Goal: Information Seeking & Learning: Understand process/instructions

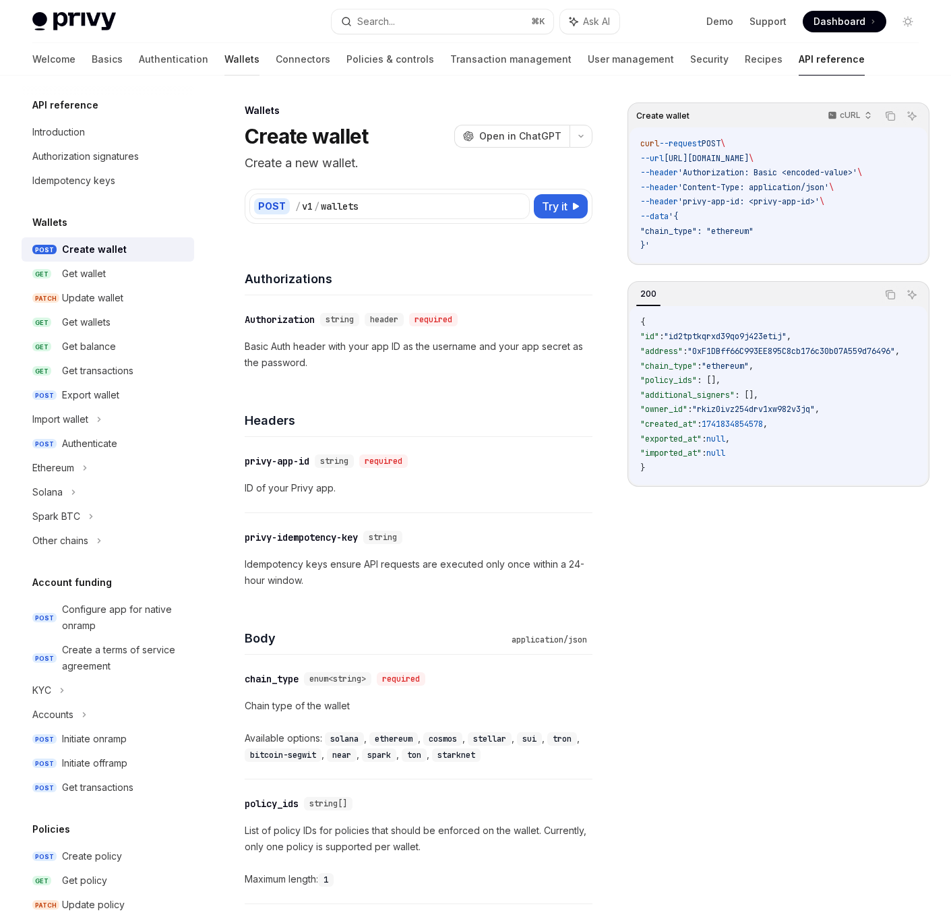
click at [224, 56] on link "Wallets" at bounding box center [241, 59] width 35 height 32
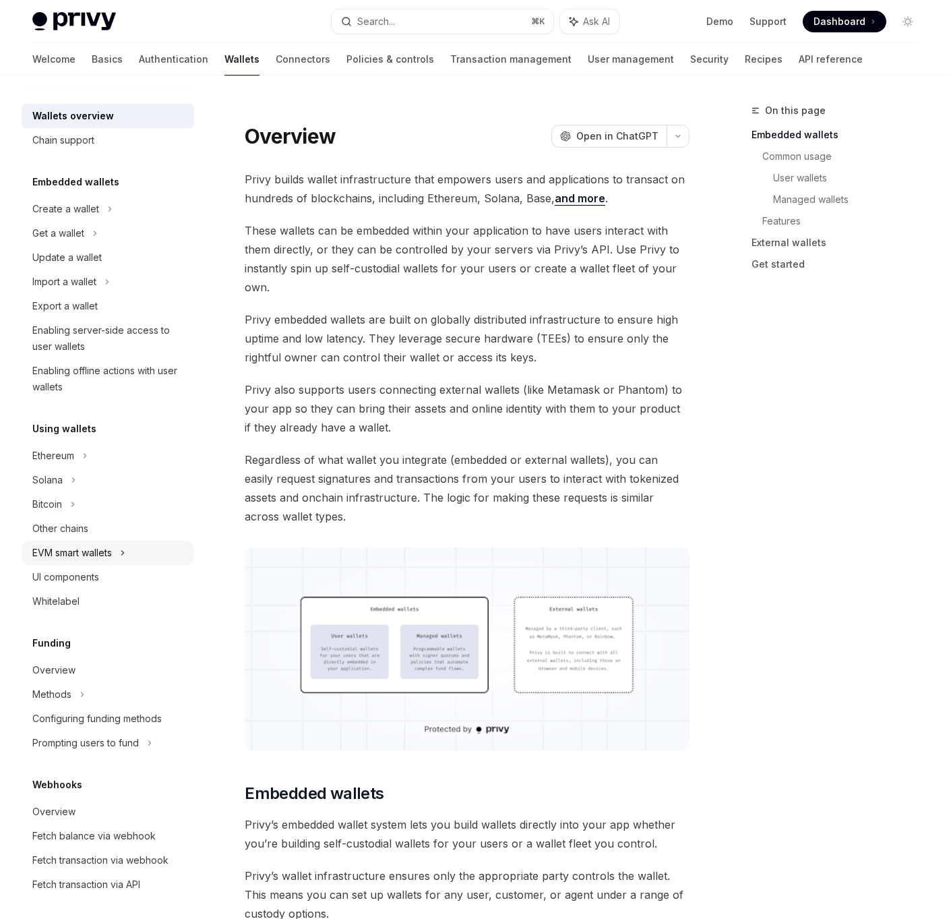
click at [71, 551] on div "EVM smart wallets" at bounding box center [72, 553] width 80 height 16
type textarea "*"
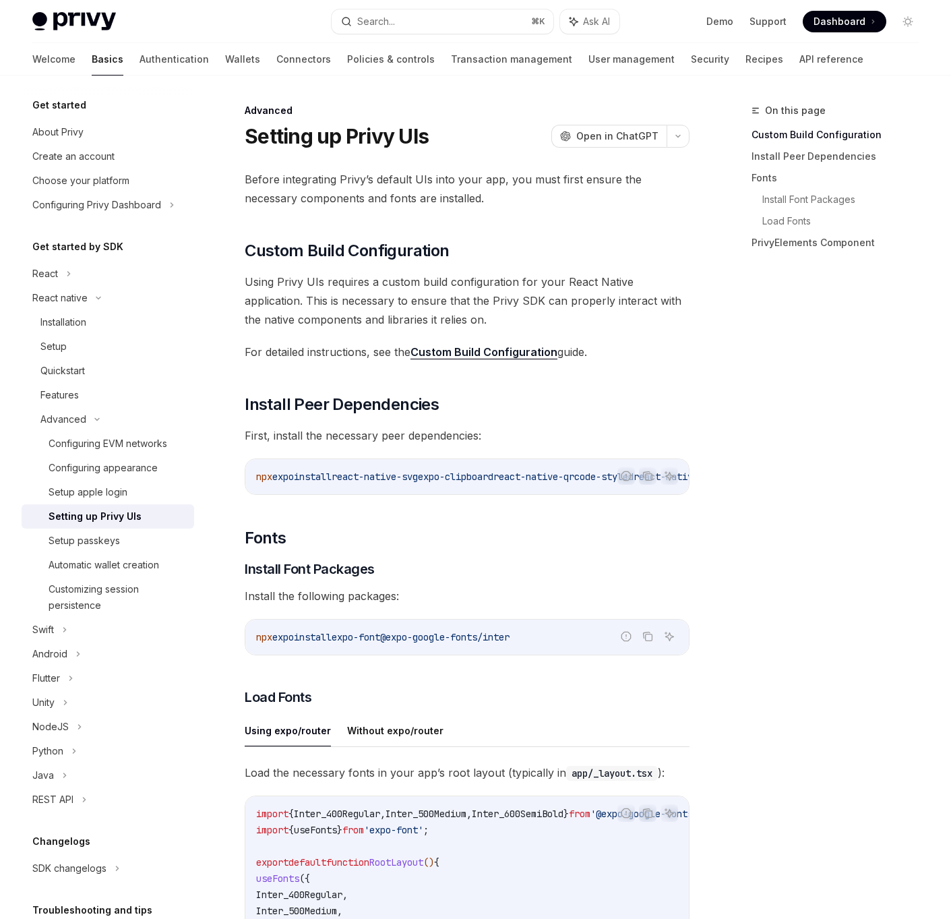
drag, startPoint x: 598, startPoint y: 350, endPoint x: 423, endPoint y: 278, distance: 188.6
click at [423, 278] on div "Before integrating Privy’s default UIs into your app, you must first ensure the…" at bounding box center [467, 775] width 445 height 1211
click at [423, 278] on span "Using Privy UIs requires a custom build configuration for your React Native app…" at bounding box center [467, 300] width 445 height 57
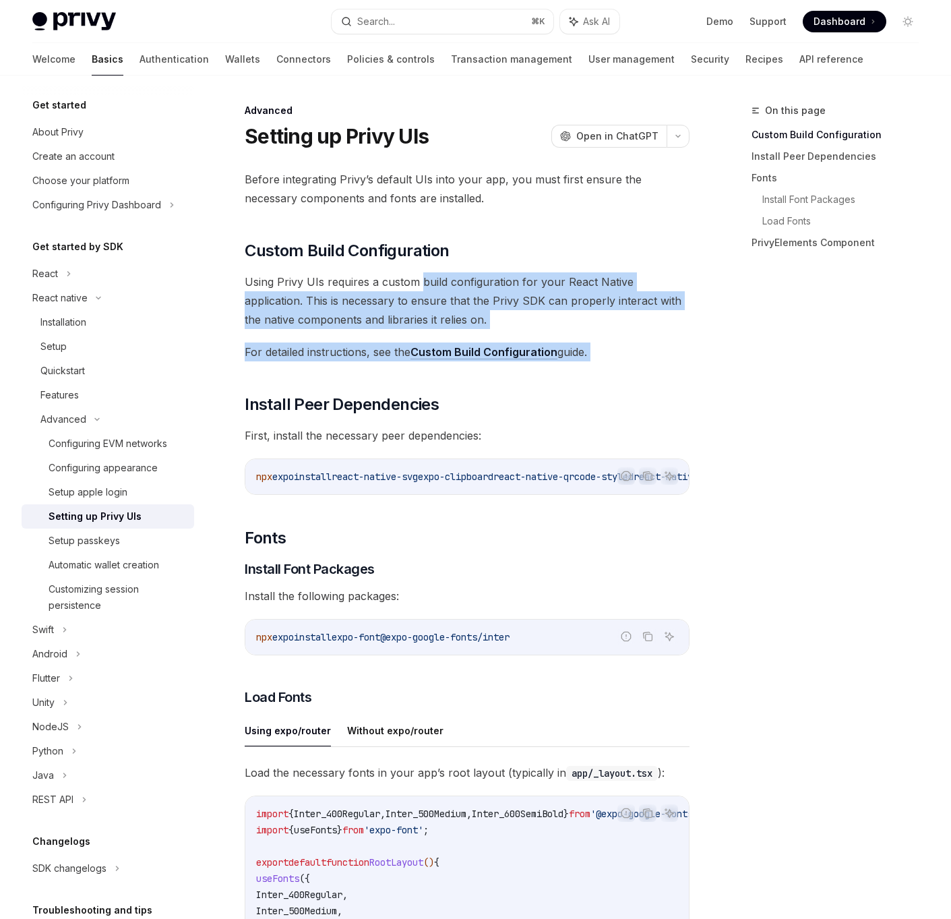
drag, startPoint x: 423, startPoint y: 278, endPoint x: 613, endPoint y: 356, distance: 204.9
click at [613, 356] on div "Before integrating Privy’s default UIs into your app, you must first ensure the…" at bounding box center [467, 775] width 445 height 1211
click at [613, 356] on span "For detailed instructions, see the Custom Build Configuration guide." at bounding box center [467, 351] width 445 height 19
drag, startPoint x: 613, startPoint y: 356, endPoint x: 440, endPoint y: 274, distance: 190.8
click at [440, 274] on div "Before integrating Privy’s default UIs into your app, you must first ensure the…" at bounding box center [467, 775] width 445 height 1211
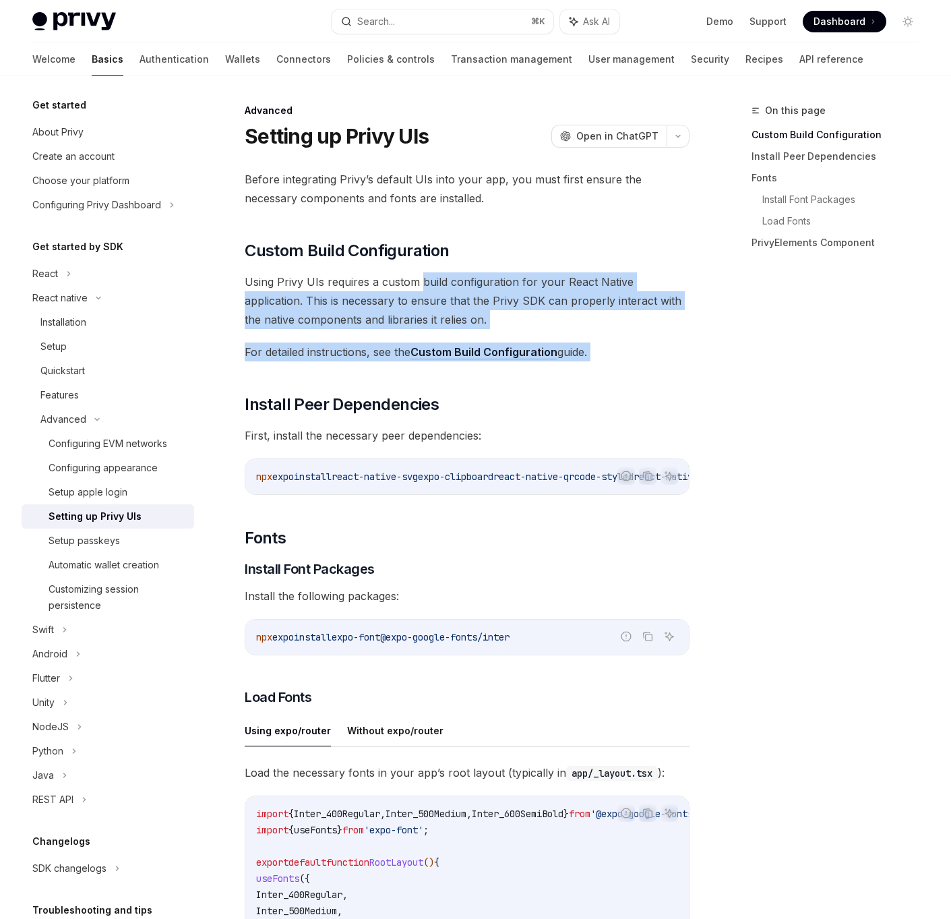
click at [440, 274] on span "Using Privy UIs requires a custom build configuration for your React Native app…" at bounding box center [467, 300] width 445 height 57
drag, startPoint x: 440, startPoint y: 274, endPoint x: 636, endPoint y: 343, distance: 207.2
click at [636, 343] on div "Before integrating Privy’s default UIs into your app, you must first ensure the…" at bounding box center [467, 775] width 445 height 1211
click at [636, 343] on span "For detailed instructions, see the Custom Build Configuration guide." at bounding box center [467, 351] width 445 height 19
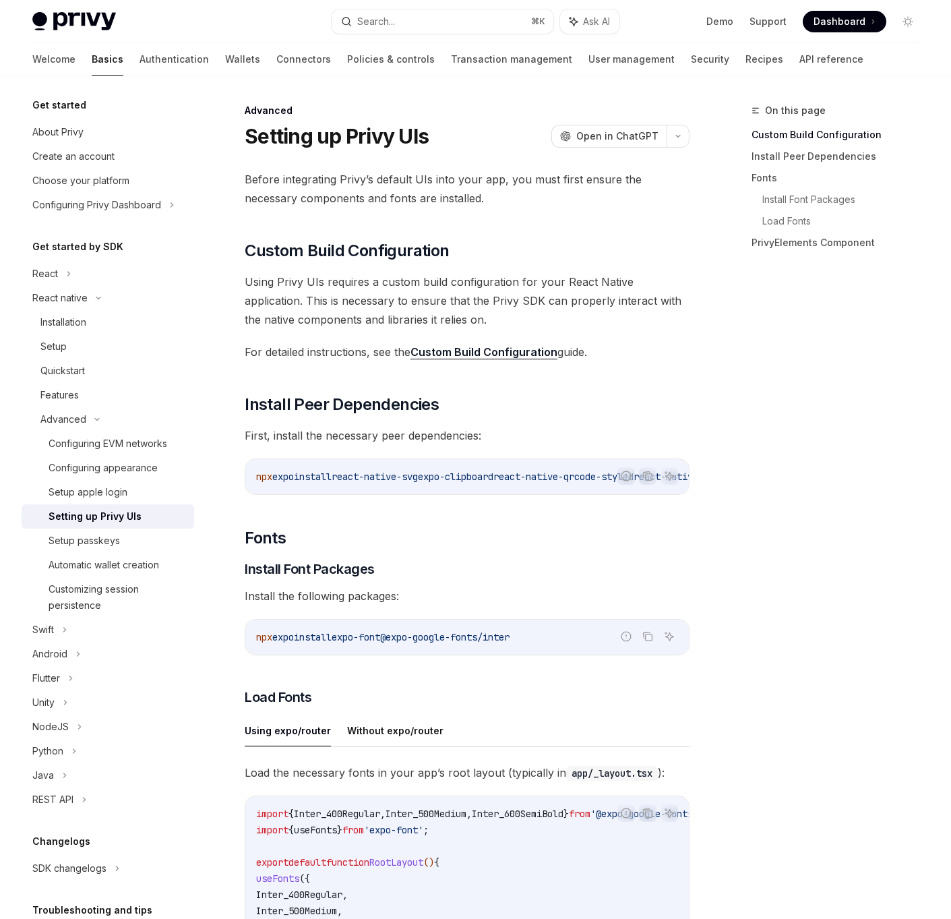
click at [636, 343] on span "For detailed instructions, see the Custom Build Configuration guide." at bounding box center [467, 351] width 445 height 19
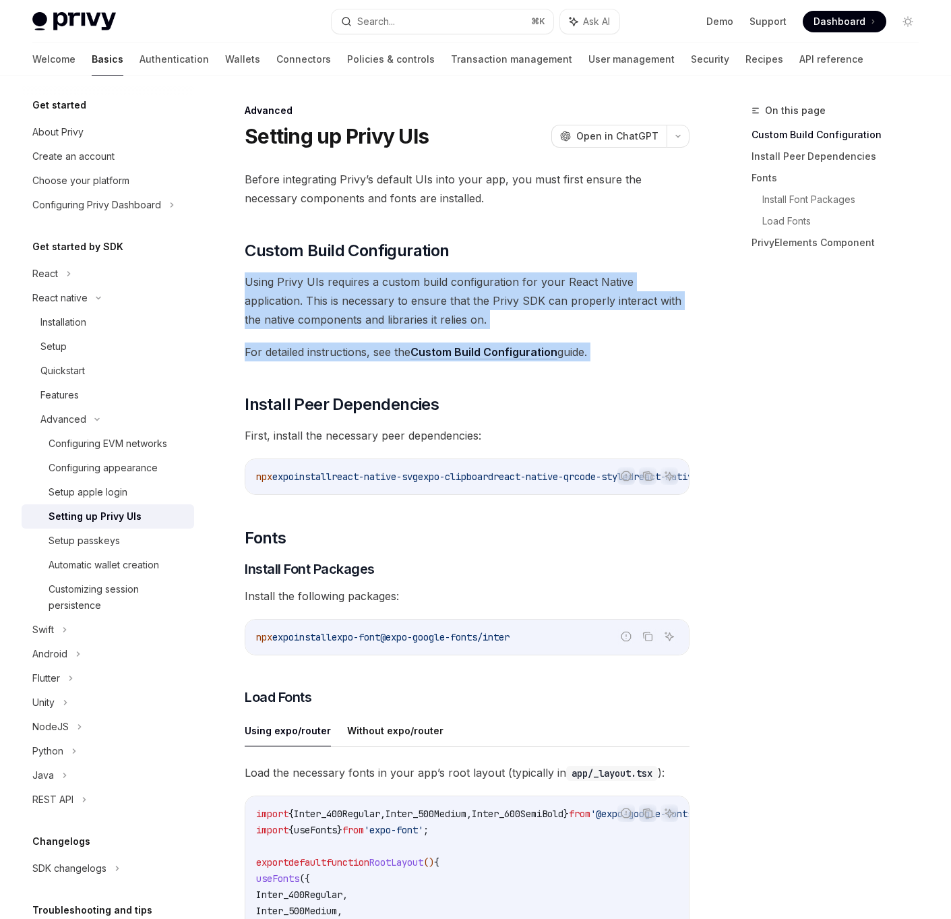
drag, startPoint x: 636, startPoint y: 343, endPoint x: 582, endPoint y: 286, distance: 78.2
click at [582, 286] on div "Before integrating Privy’s default UIs into your app, you must first ensure the…" at bounding box center [467, 775] width 445 height 1211
click at [582, 286] on span "Using Privy UIs requires a custom build configuration for your React Native app…" at bounding box center [467, 300] width 445 height 57
drag, startPoint x: 582, startPoint y: 286, endPoint x: 627, endPoint y: 350, distance: 78.4
click at [627, 350] on div "Before integrating Privy’s default UIs into your app, you must first ensure the…" at bounding box center [467, 775] width 445 height 1211
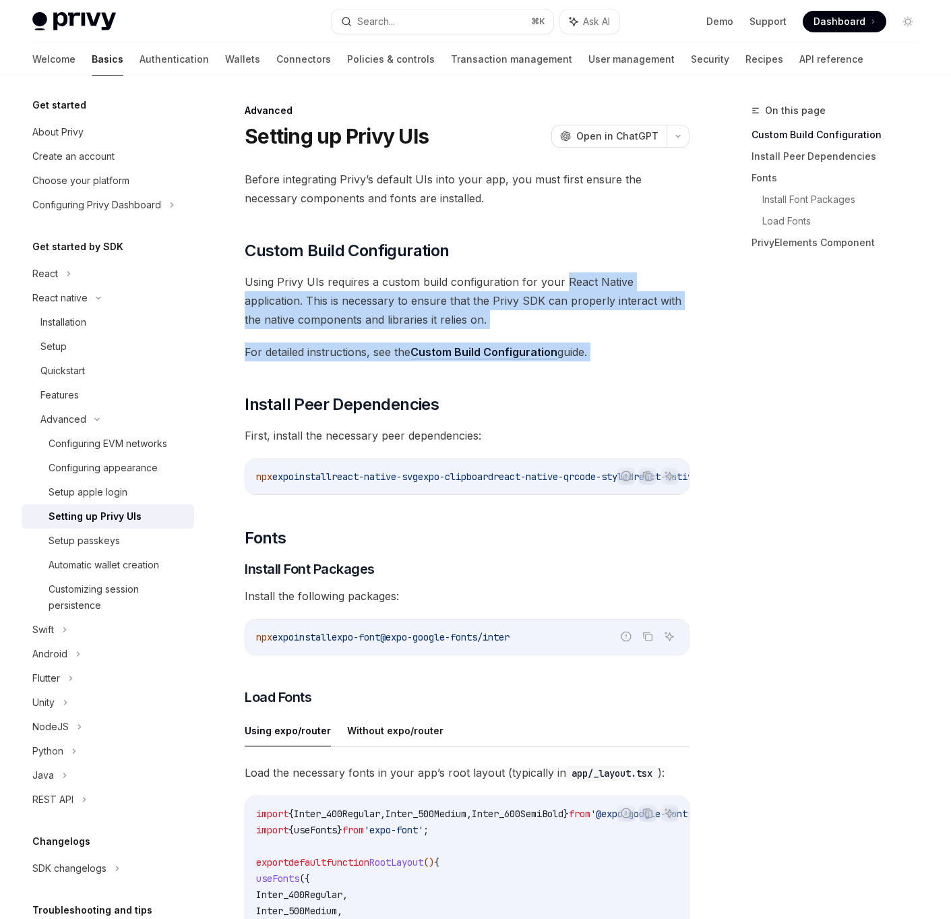
click at [627, 350] on span "For detailed instructions, see the Custom Build Configuration guide." at bounding box center [467, 351] width 445 height 19
drag, startPoint x: 627, startPoint y: 350, endPoint x: 570, endPoint y: 270, distance: 98.2
click at [570, 270] on div "Before integrating Privy’s default UIs into your app, you must first ensure the…" at bounding box center [467, 775] width 445 height 1211
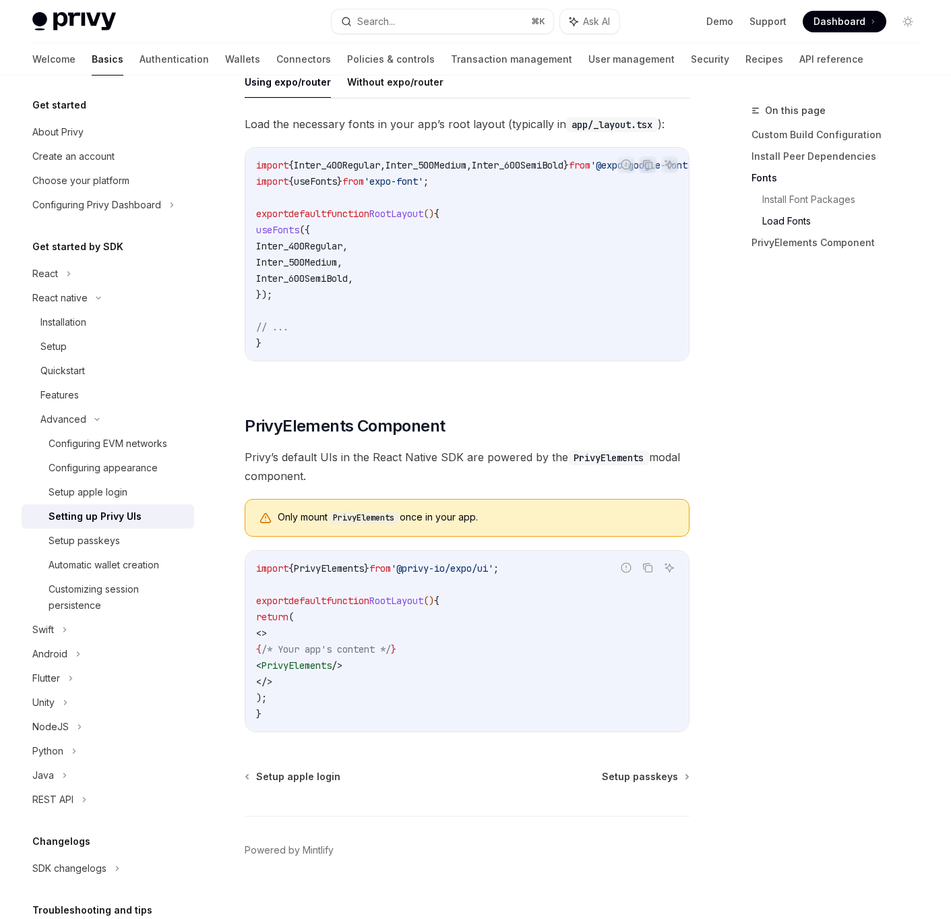
scroll to position [673, 0]
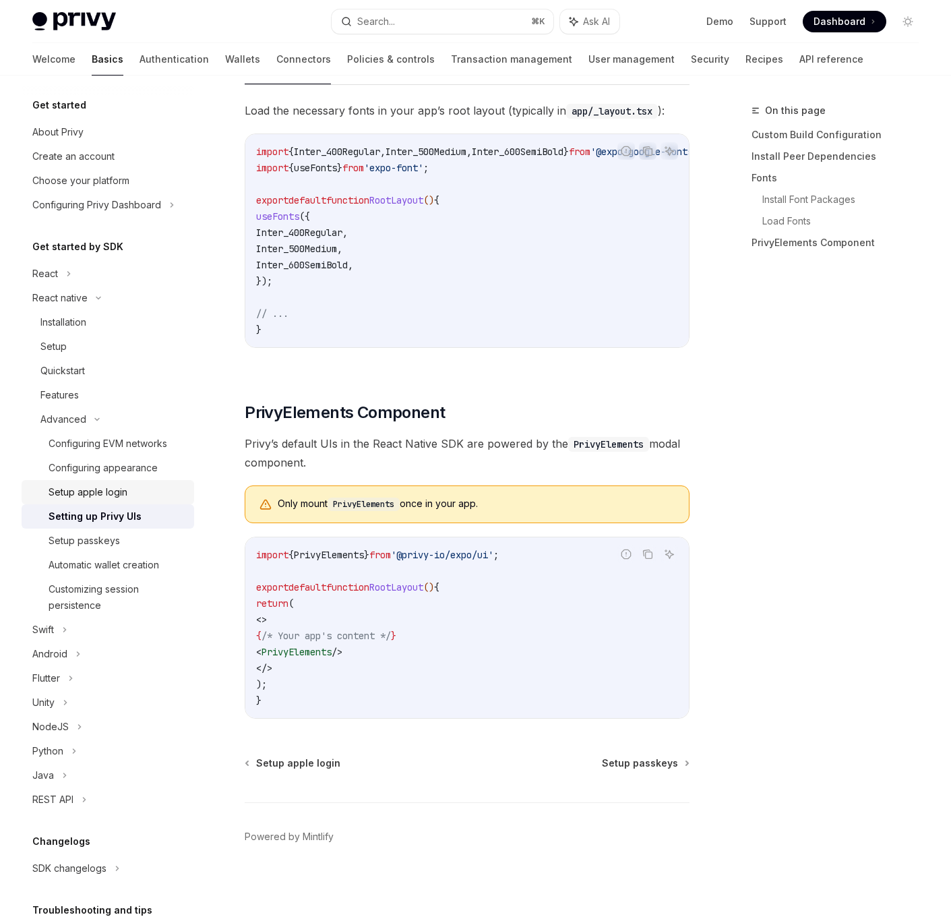
click at [98, 500] on link "Setup apple login" at bounding box center [108, 492] width 173 height 24
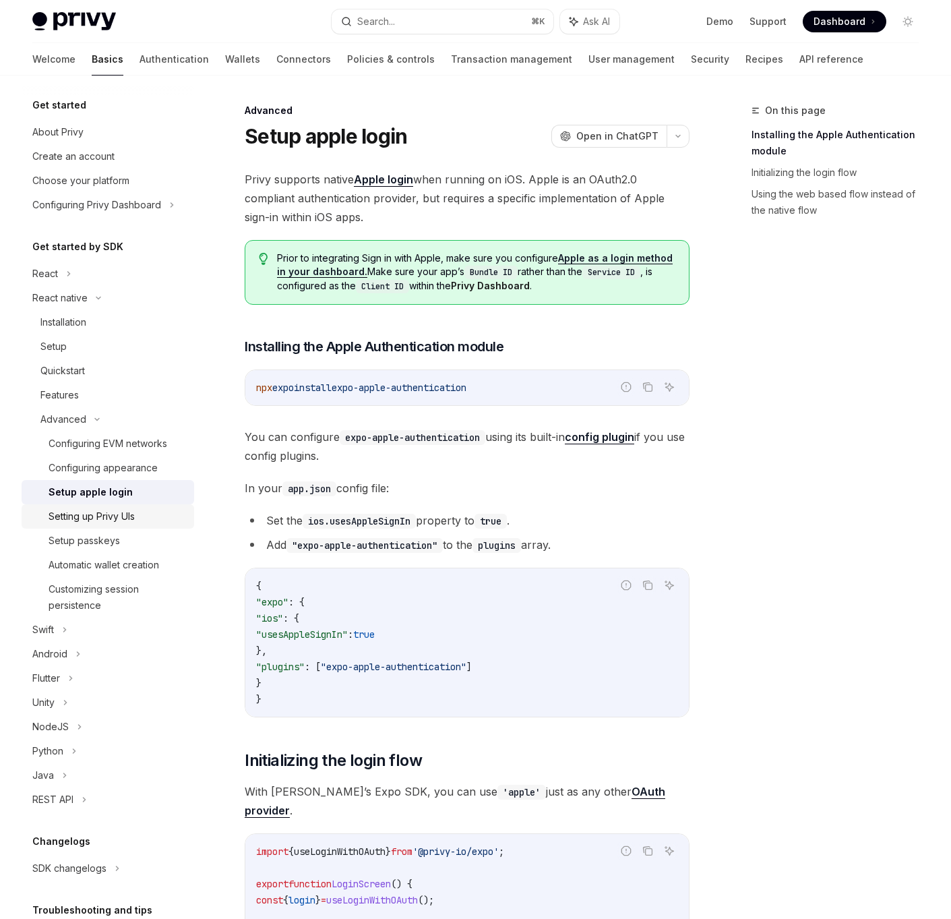
click at [88, 522] on div "Setting up Privy UIs" at bounding box center [92, 516] width 86 height 16
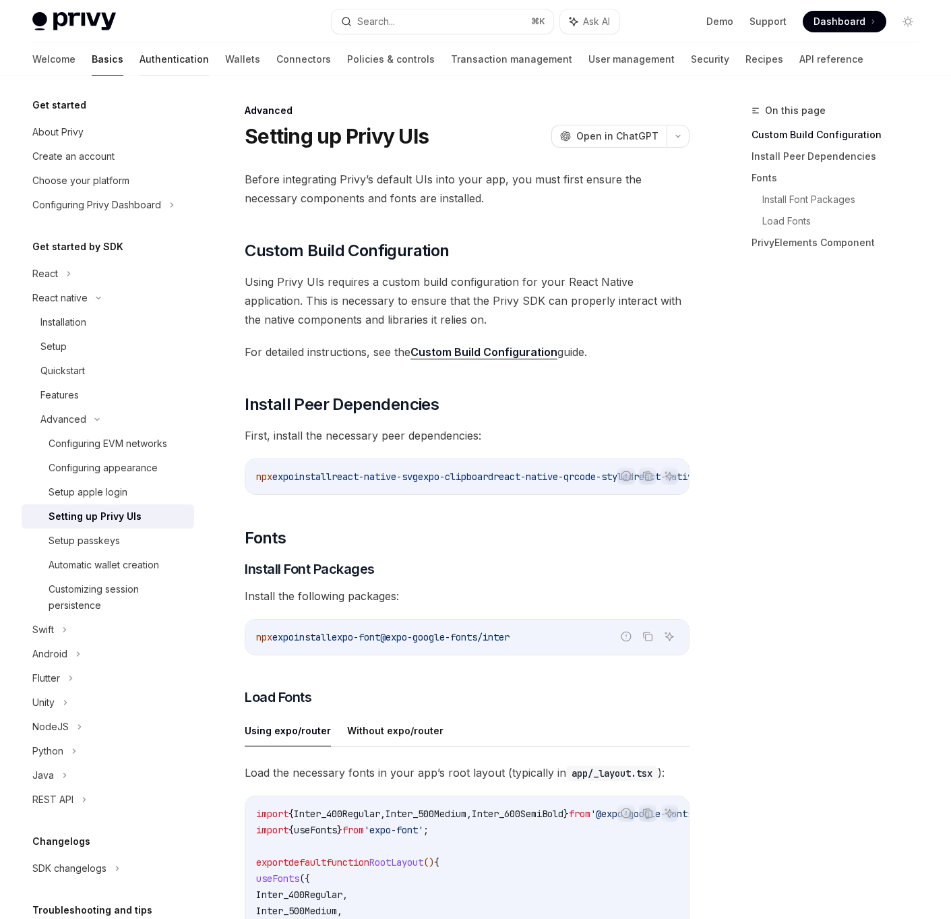
click at [140, 69] on link "Authentication" at bounding box center [174, 59] width 69 height 32
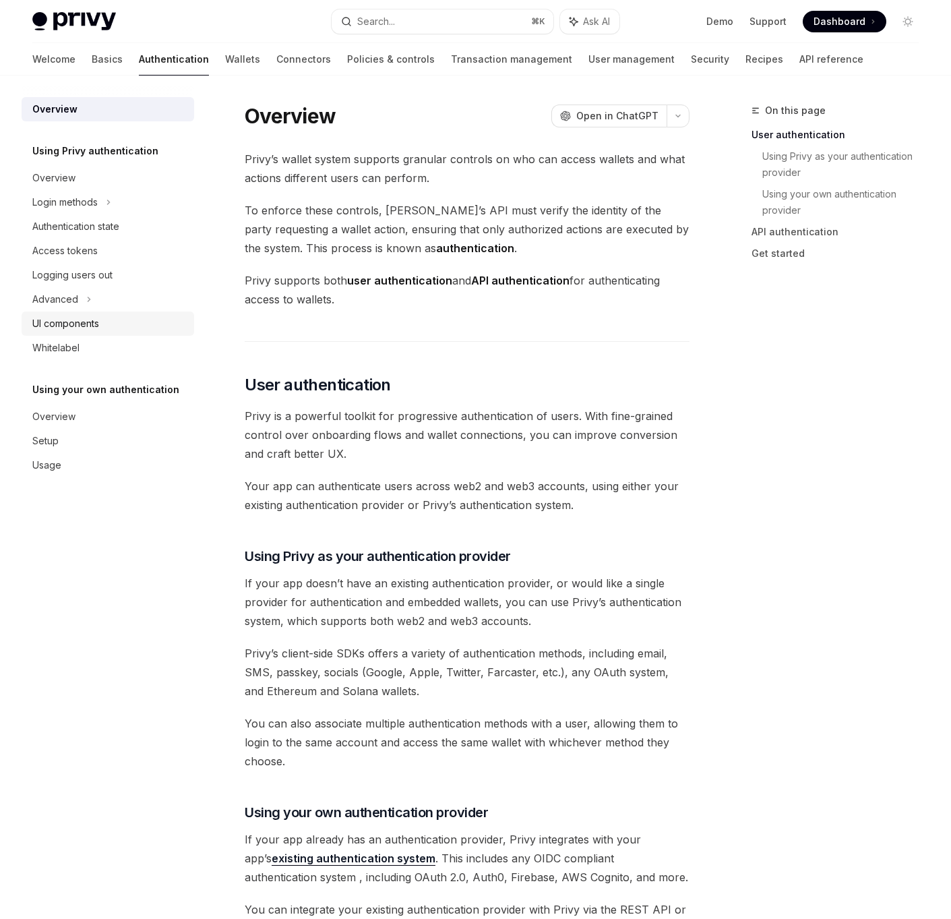
click at [55, 320] on div "UI components" at bounding box center [65, 323] width 67 height 16
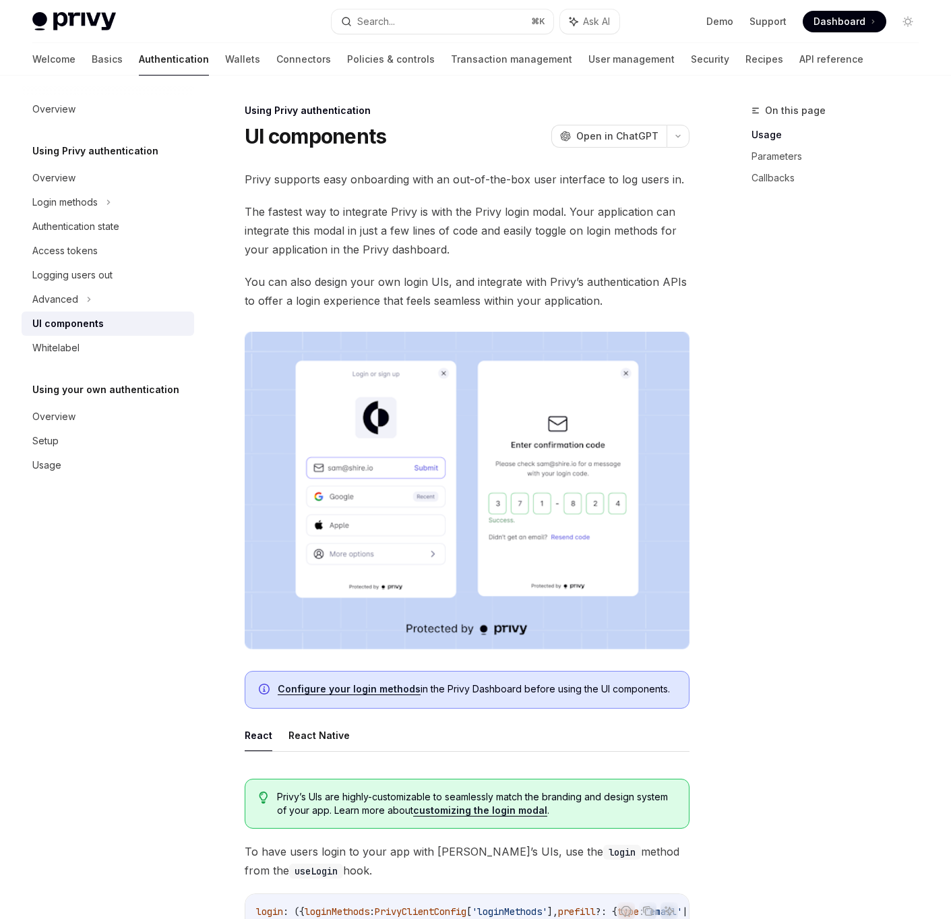
scroll to position [161, 0]
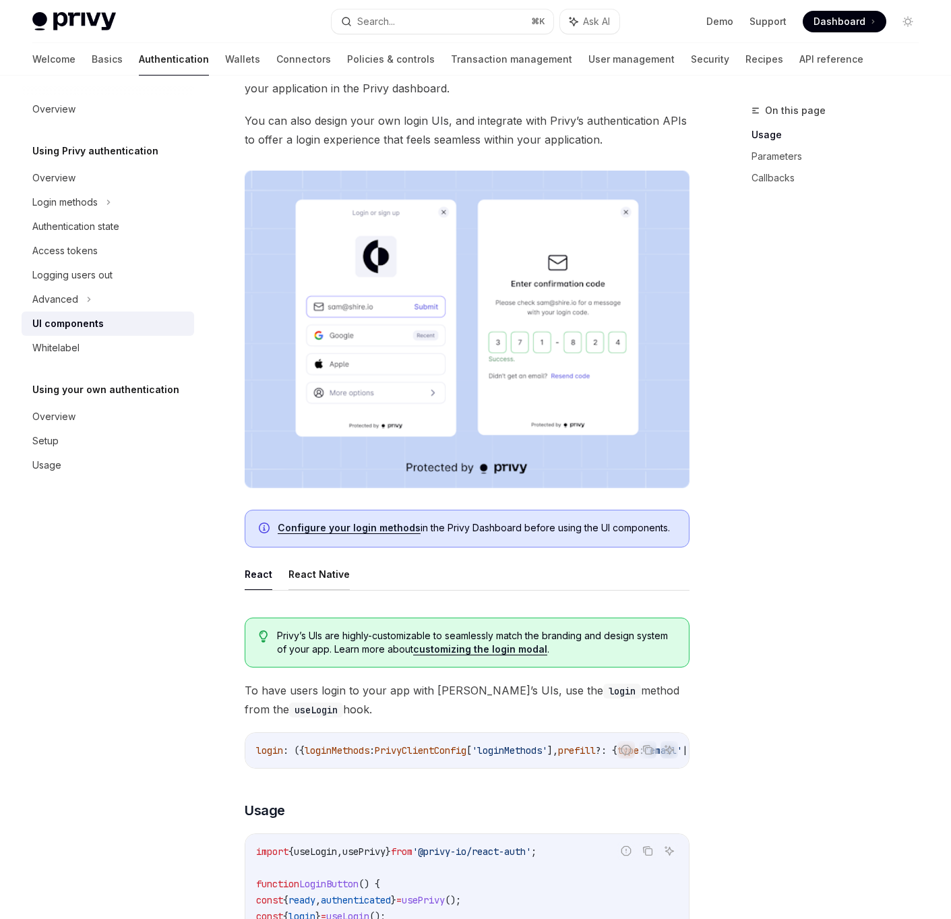
click at [327, 574] on button "React Native" at bounding box center [318, 574] width 61 height 32
type textarea "*"
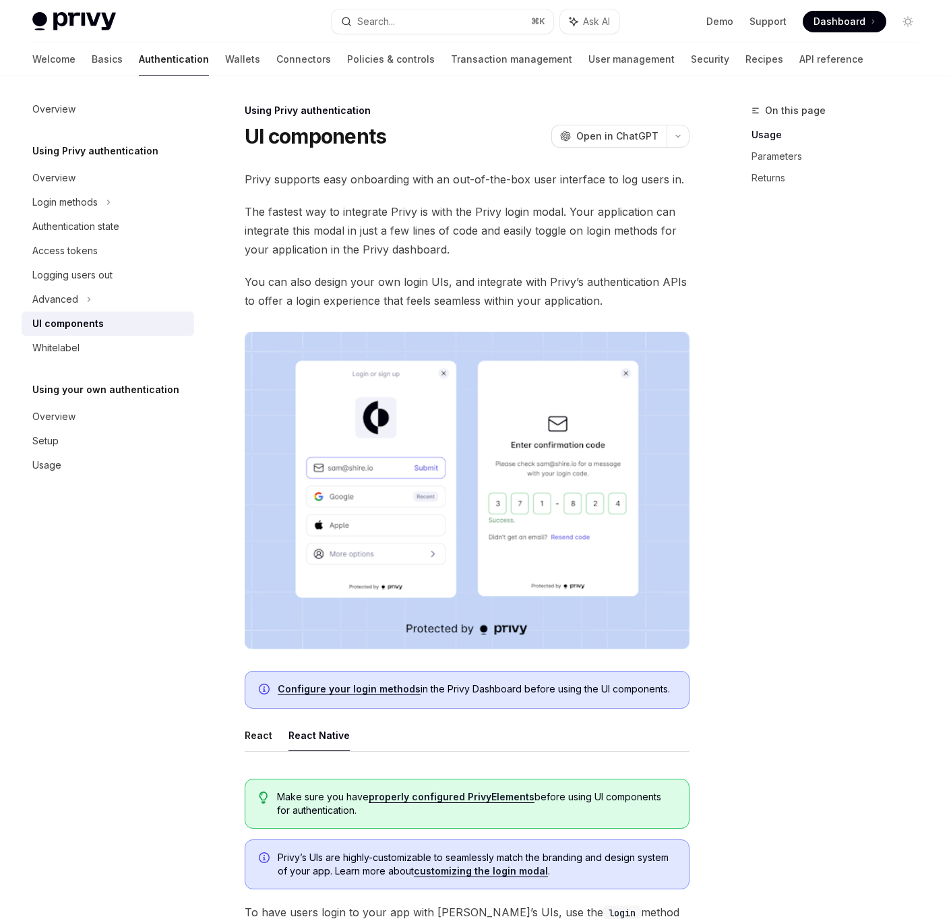
click at [145, 507] on div "Overview Using Privy authentication Overview Login methods Authentication state…" at bounding box center [119, 496] width 194 height 843
click at [160, 571] on div "Overview Using Privy authentication Overview Login methods Authentication state…" at bounding box center [119, 496] width 194 height 843
click at [80, 303] on div "Advanced" at bounding box center [108, 299] width 173 height 24
click at [69, 324] on icon at bounding box center [69, 323] width 5 height 16
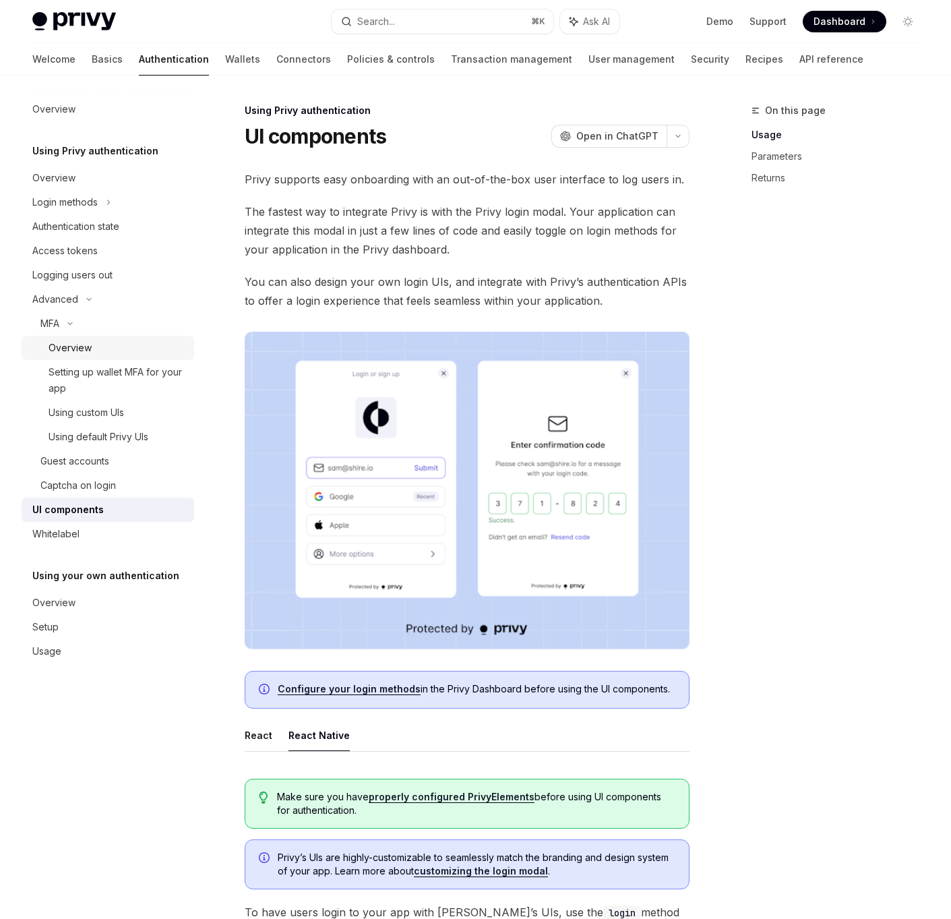
click at [67, 350] on div "Overview" at bounding box center [70, 348] width 43 height 16
click at [96, 347] on div "Overview" at bounding box center [117, 348] width 137 height 16
click at [109, 417] on div "Using custom UIs" at bounding box center [86, 412] width 75 height 16
click at [104, 433] on div "Using default Privy UIs" at bounding box center [99, 437] width 100 height 16
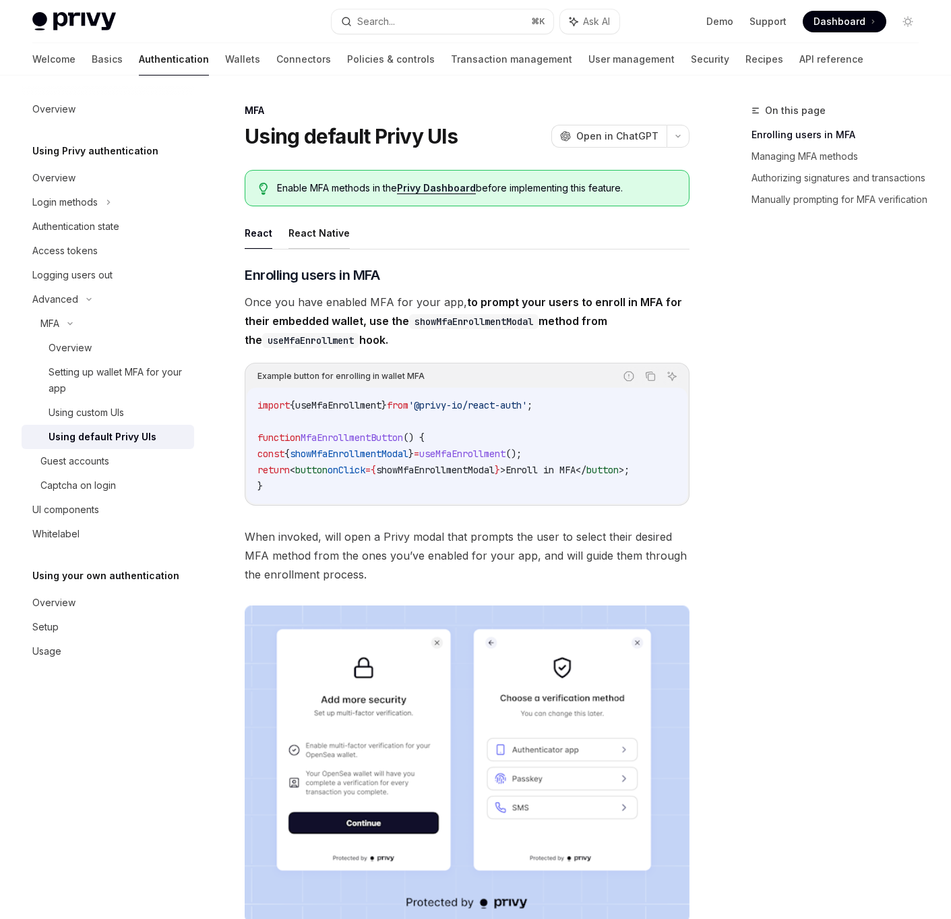
click at [320, 239] on button "React Native" at bounding box center [318, 233] width 61 height 32
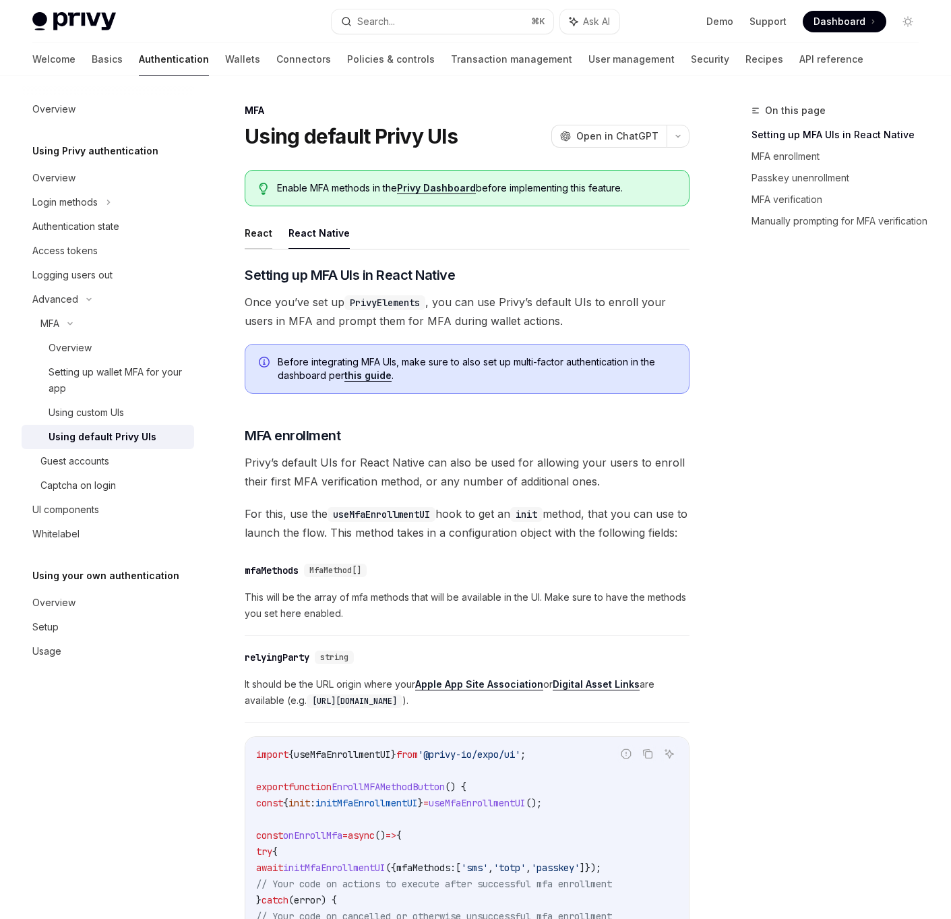
click at [252, 236] on button "React" at bounding box center [259, 233] width 28 height 32
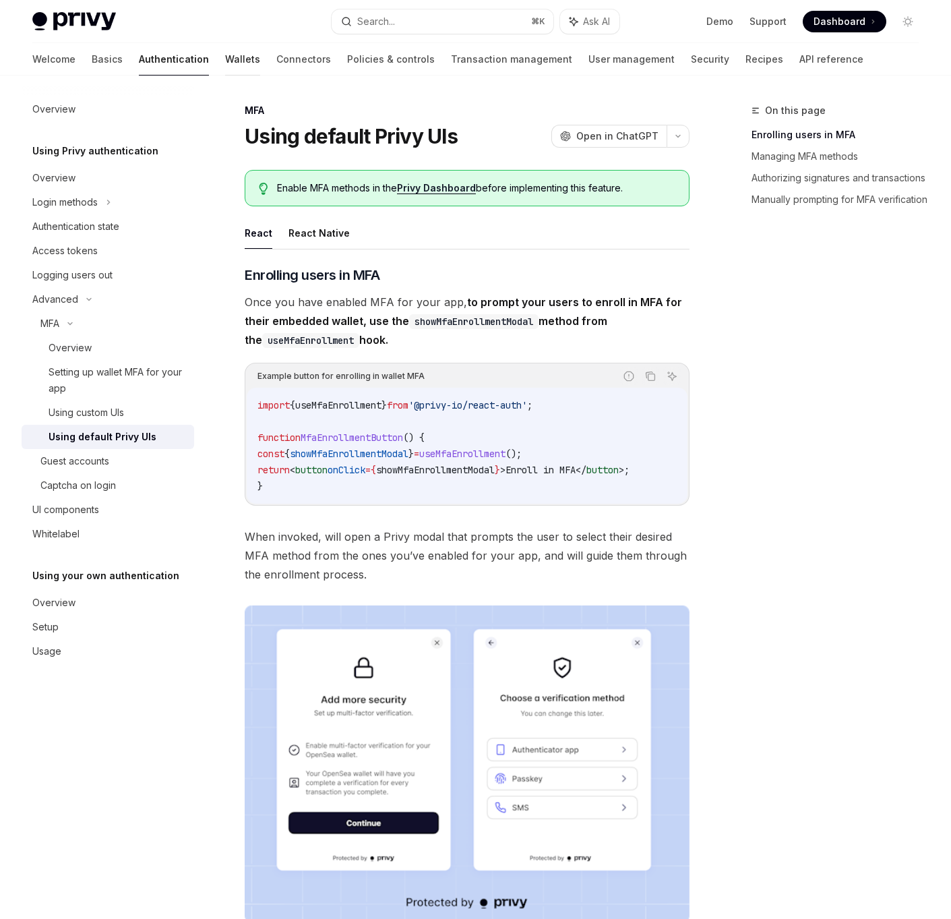
click at [225, 61] on link "Wallets" at bounding box center [242, 59] width 35 height 32
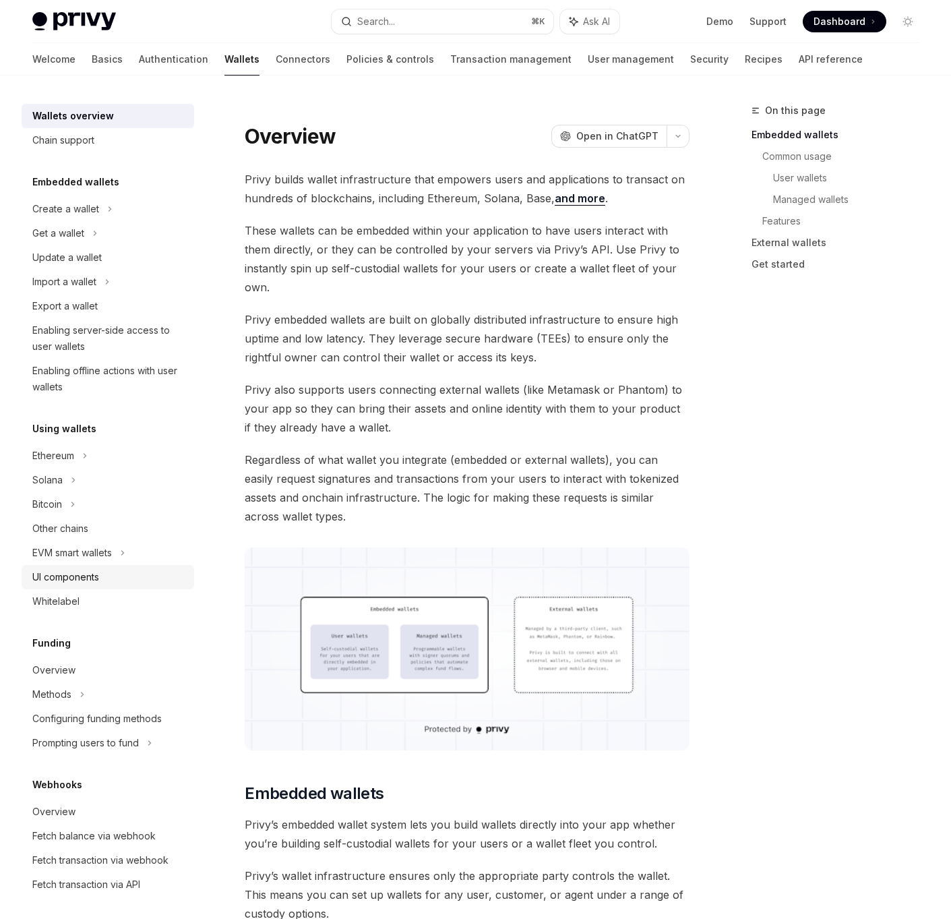
click at [92, 584] on div "UI components" at bounding box center [65, 577] width 67 height 16
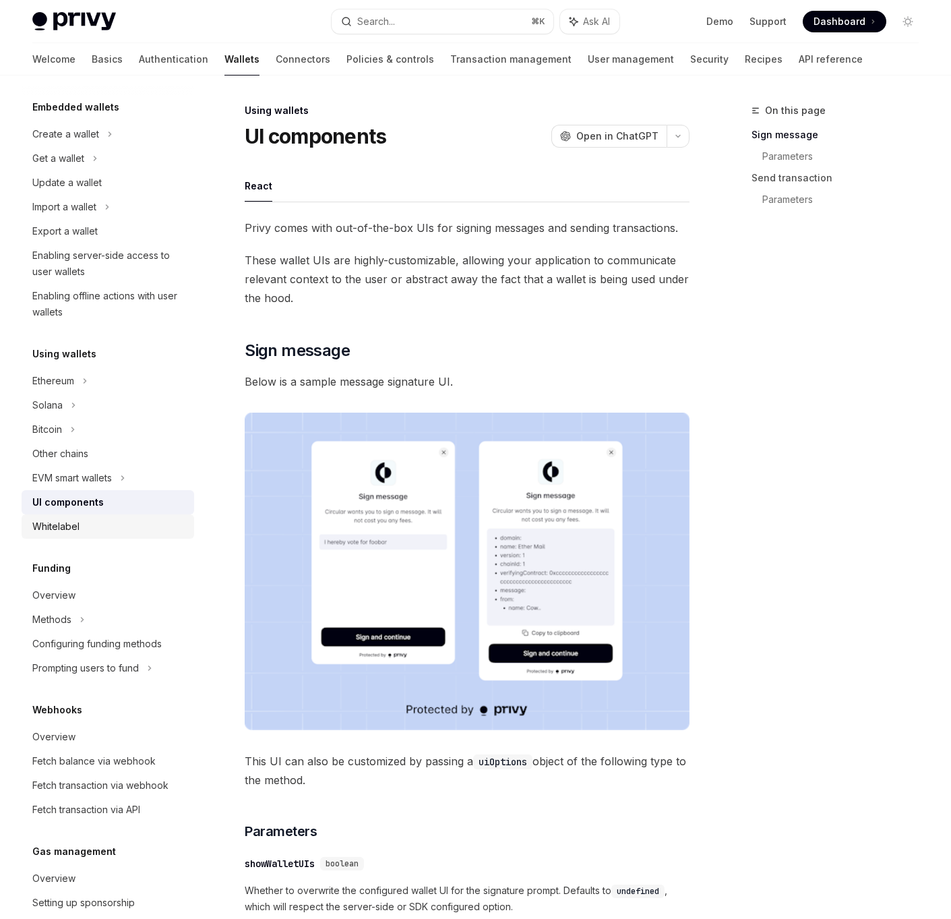
scroll to position [239, 0]
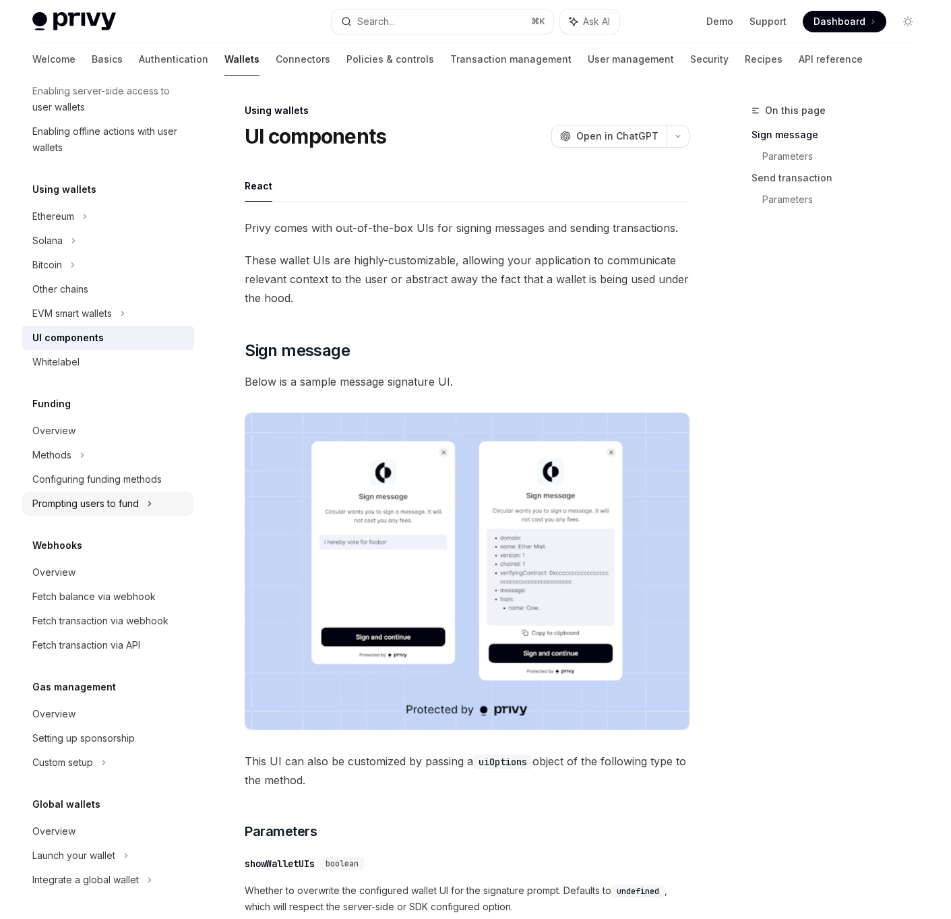
click at [94, 499] on div "Prompting users to fund" at bounding box center [85, 503] width 106 height 16
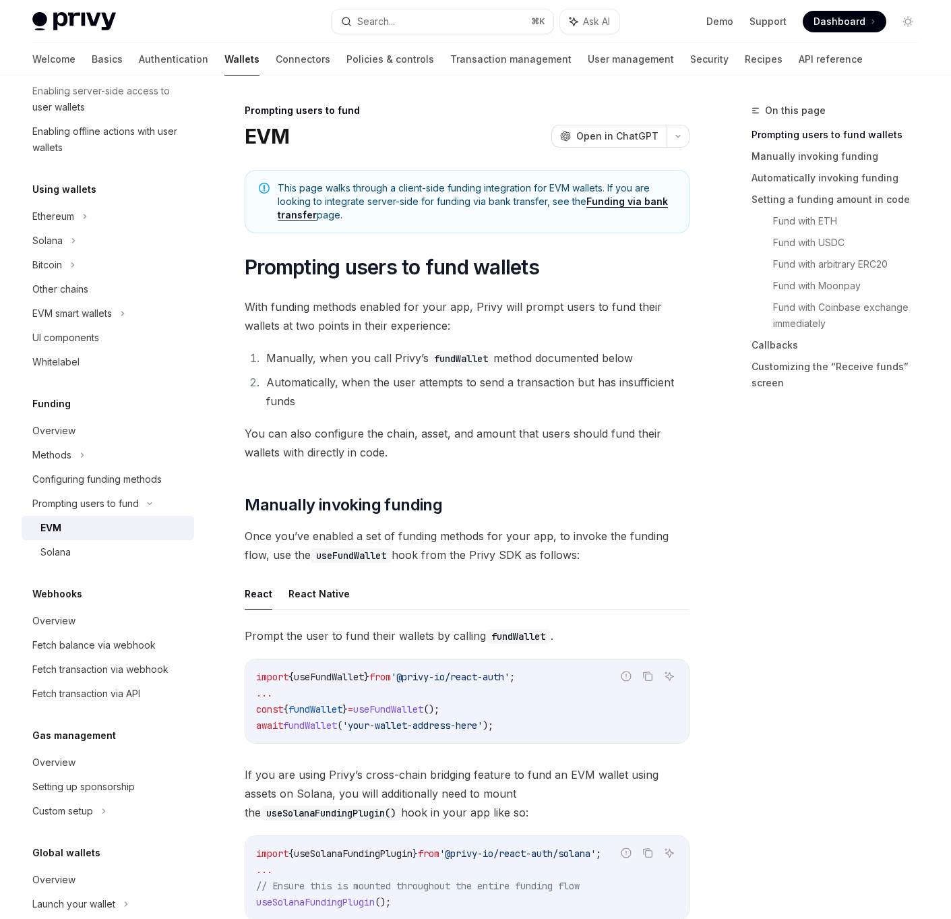
click at [70, 526] on div "EVM" at bounding box center [113, 528] width 146 height 16
click at [325, 588] on button "React Native" at bounding box center [318, 594] width 61 height 32
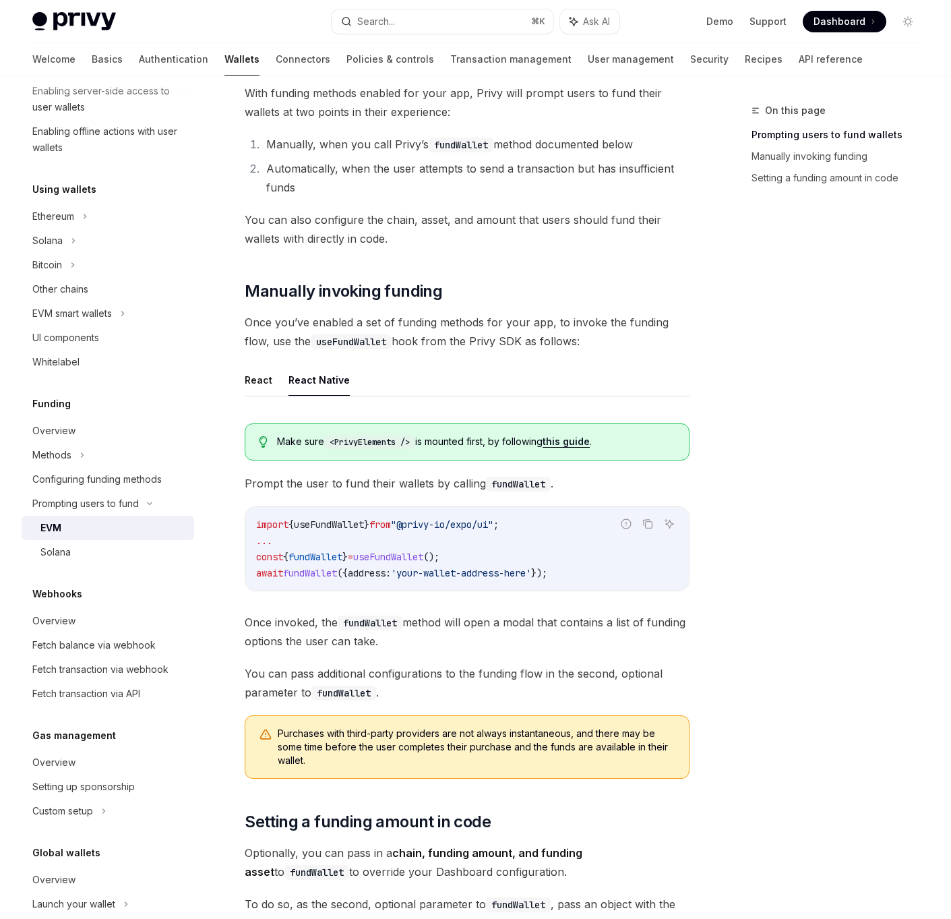
scroll to position [220, 0]
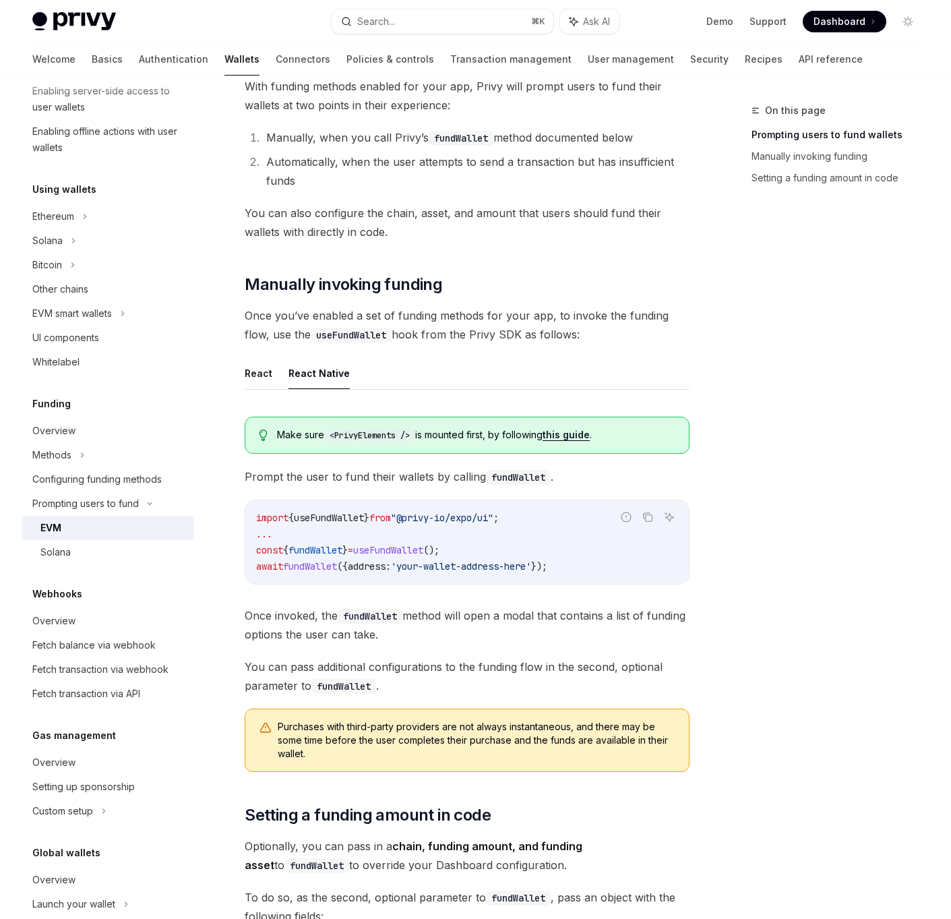
type textarea "*"
